Goal: Go to known website: Access a specific website the user already knows

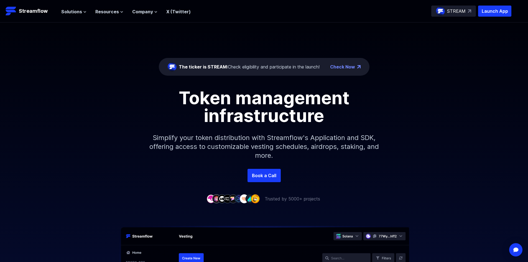
click at [440, 12] on img at bounding box center [440, 11] width 9 height 9
click at [456, 9] on p "STREAM" at bounding box center [456, 11] width 19 height 7
click at [497, 8] on p "Launch App" at bounding box center [494, 11] width 33 height 11
